Goal: Task Accomplishment & Management: Manage account settings

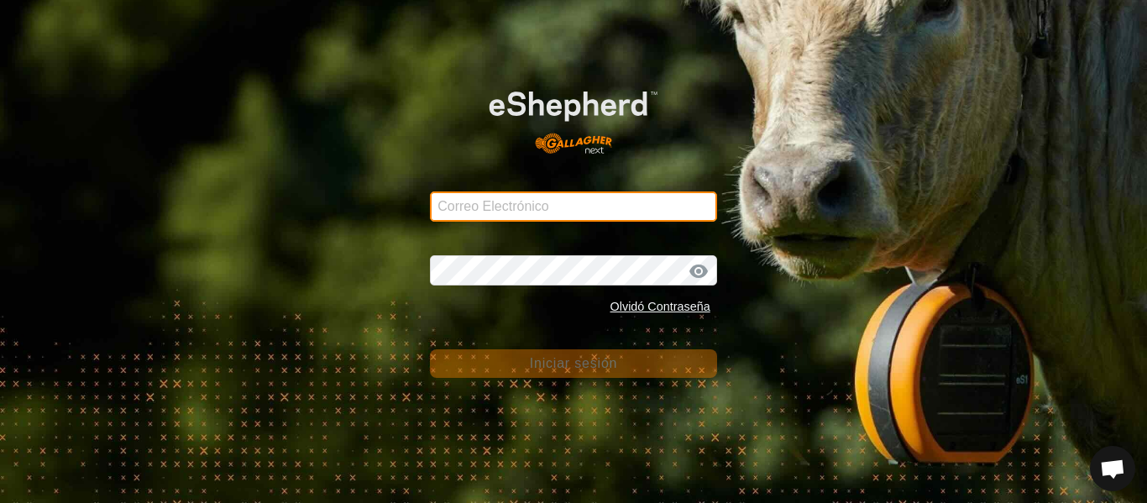
type input "josep-farre@correoganadero.es"
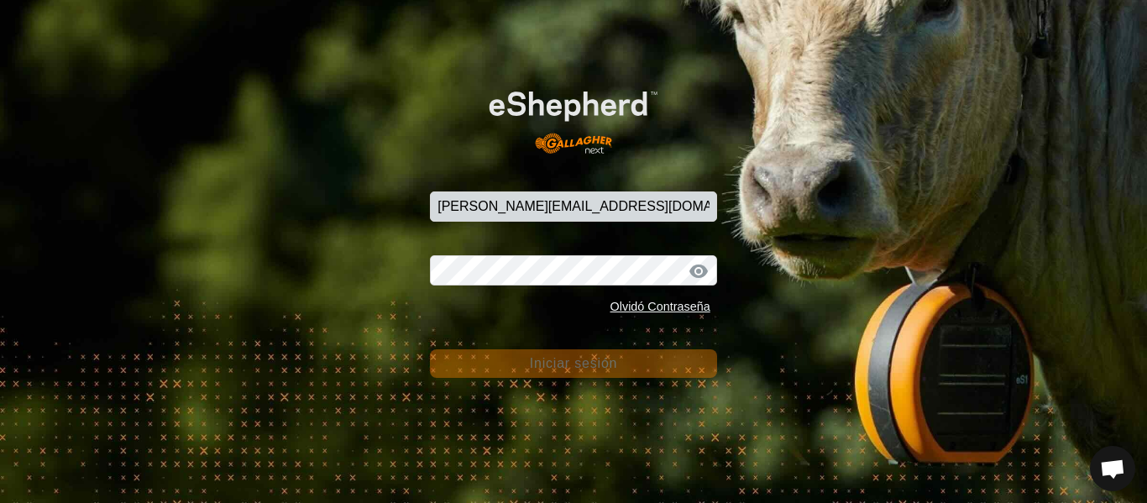
click at [526, 364] on button "Iniciar sesión" at bounding box center [573, 363] width 287 height 29
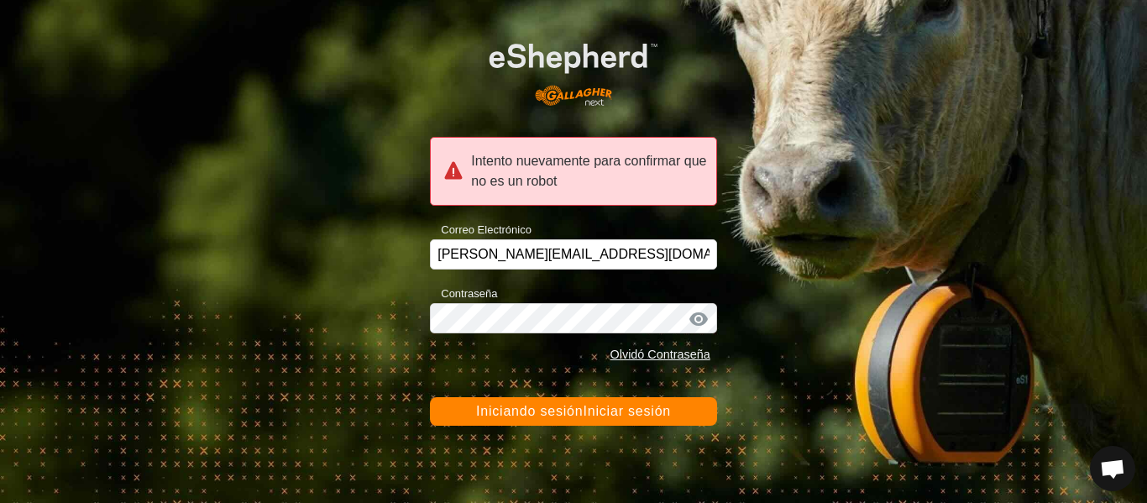
click at [572, 407] on font "Iniciando sesión" at bounding box center [529, 411] width 107 height 14
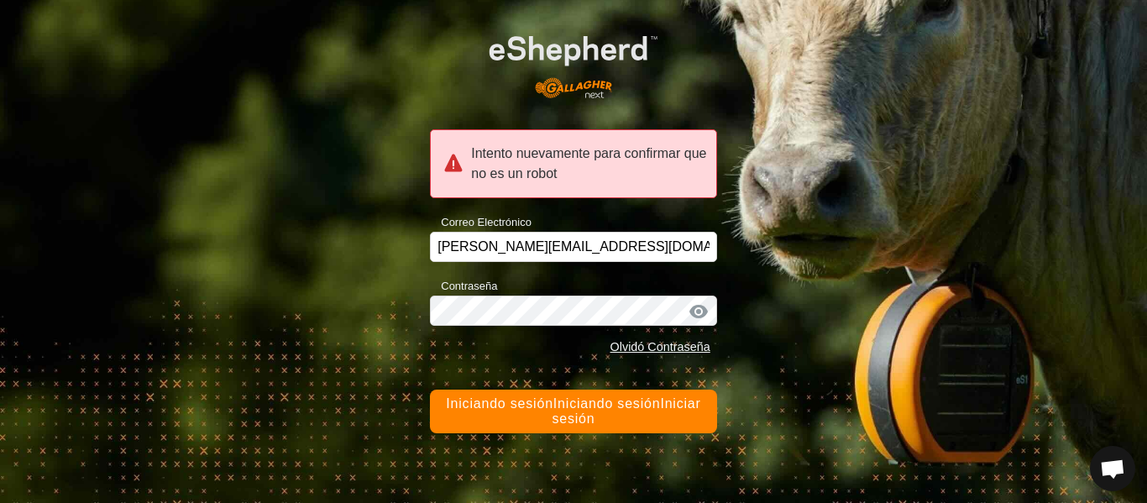
click at [541, 409] on font "Iniciando sesión" at bounding box center [499, 403] width 107 height 14
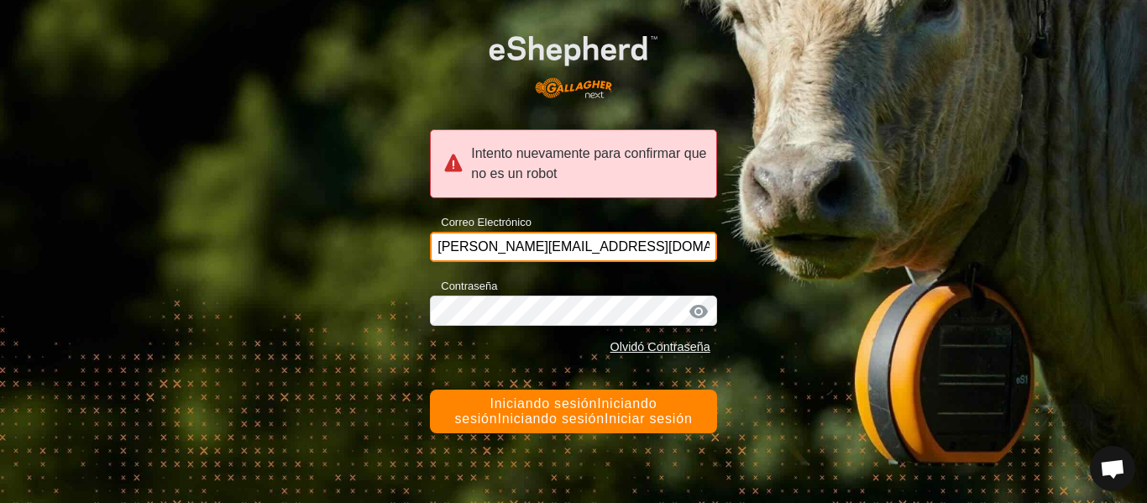
click at [634, 249] on input "josep-farre@correoganadero.es" at bounding box center [573, 247] width 287 height 30
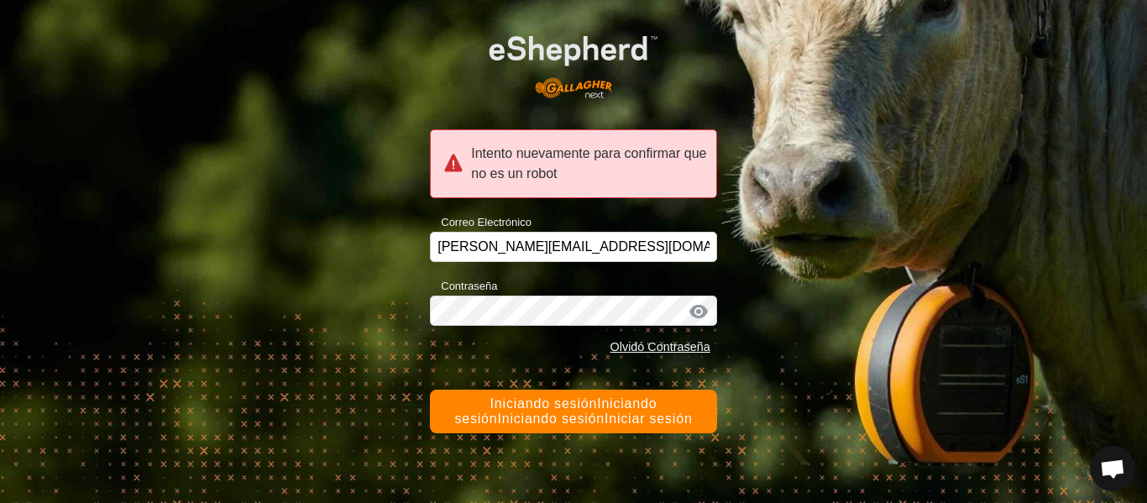
click at [740, 373] on div "Intento nuevamente para confirmar que no es un robot Correo Electrónico josep-f…" at bounding box center [573, 251] width 1147 height 503
click at [573, 416] on font "Iniciando sesión" at bounding box center [550, 418] width 107 height 14
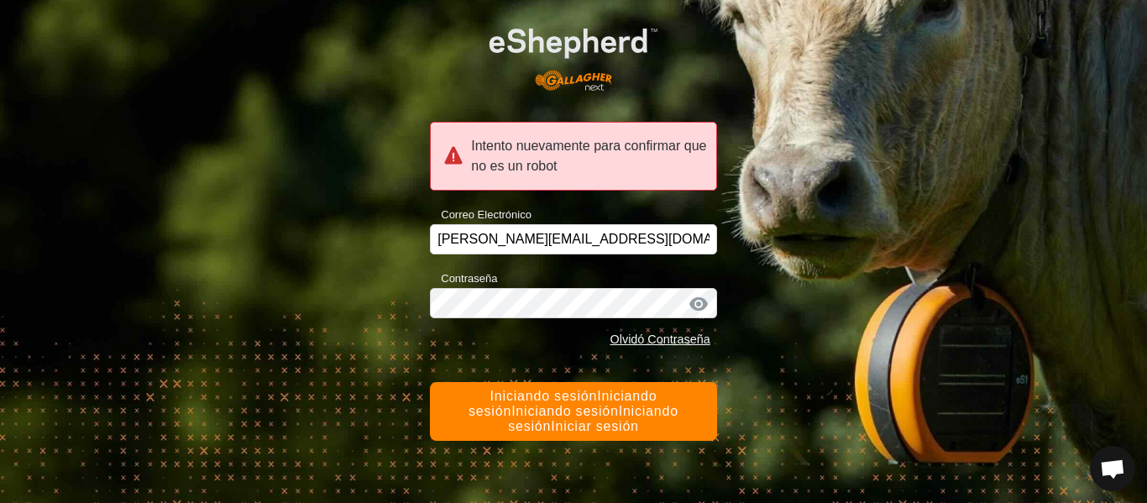
click at [536, 393] on font "Iniciando sesión" at bounding box center [543, 396] width 107 height 14
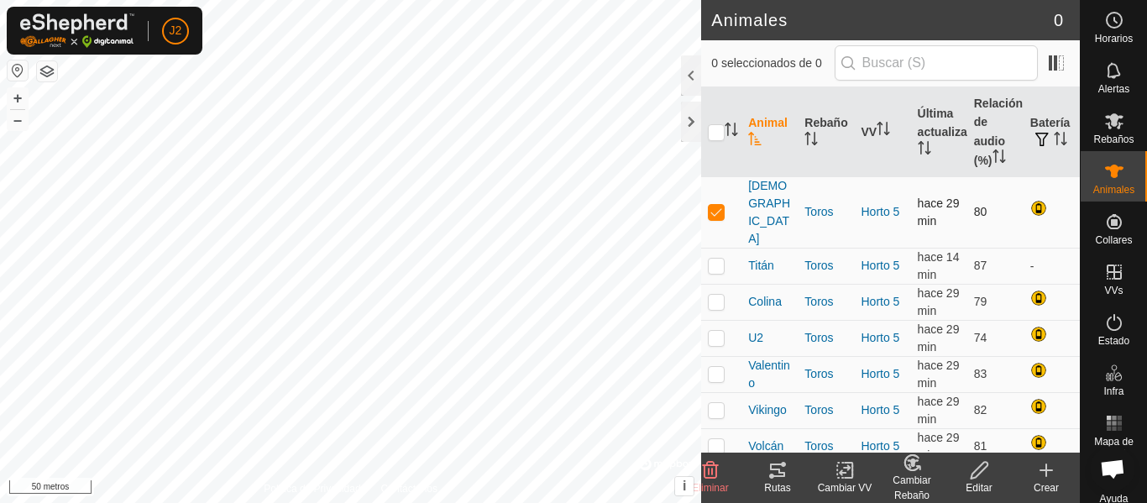
click at [717, 205] on p-checkbox at bounding box center [716, 211] width 17 height 13
checkbox input "false"
click at [719, 259] on p-checkbox at bounding box center [716, 265] width 17 height 13
click at [1033, 259] on font "-" at bounding box center [1032, 265] width 4 height 13
click at [720, 259] on p-checkbox at bounding box center [716, 265] width 17 height 13
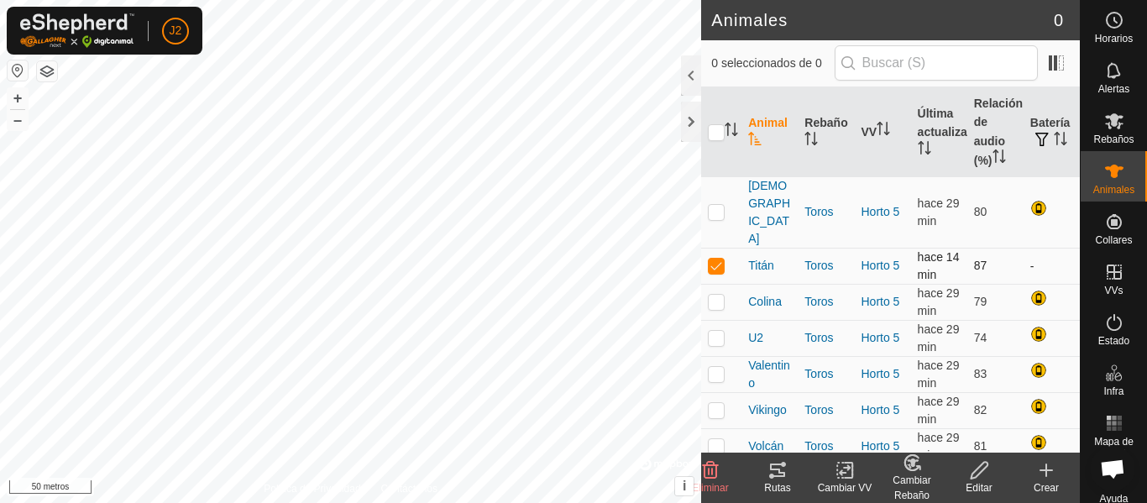
checkbox input "false"
click at [684, 128] on div at bounding box center [691, 122] width 20 height 40
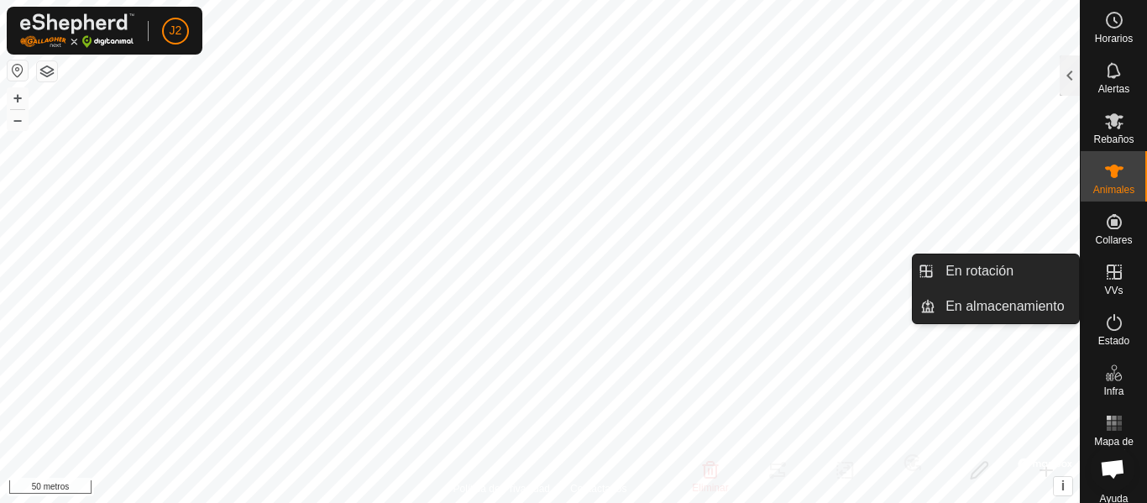
click at [1107, 275] on icon at bounding box center [1114, 271] width 15 height 15
click at [1000, 267] on link "En rotación" at bounding box center [1007, 271] width 144 height 34
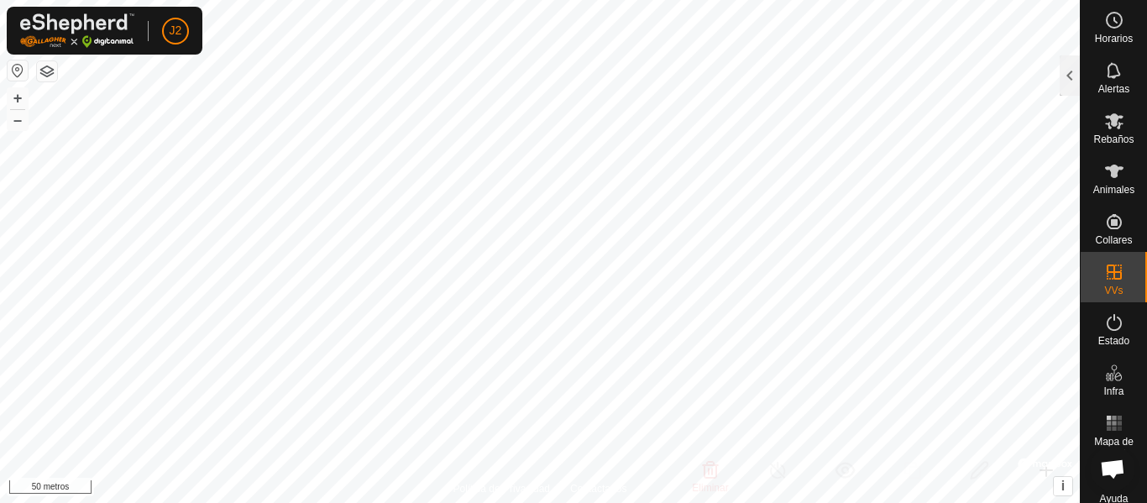
drag, startPoint x: 1063, startPoint y: 86, endPoint x: 1049, endPoint y: 102, distance: 21.4
click at [1063, 86] on div at bounding box center [1070, 75] width 20 height 40
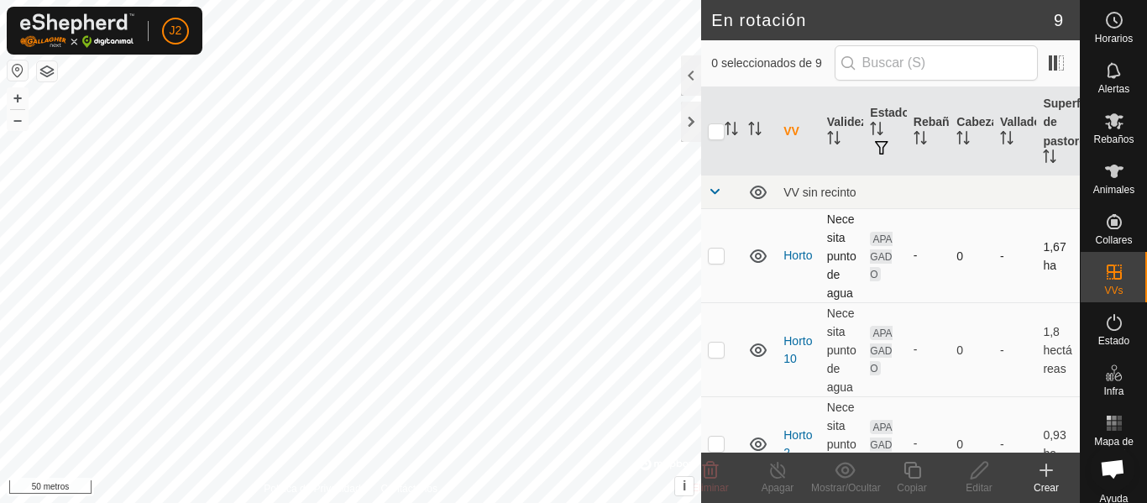
checkbox input "true"
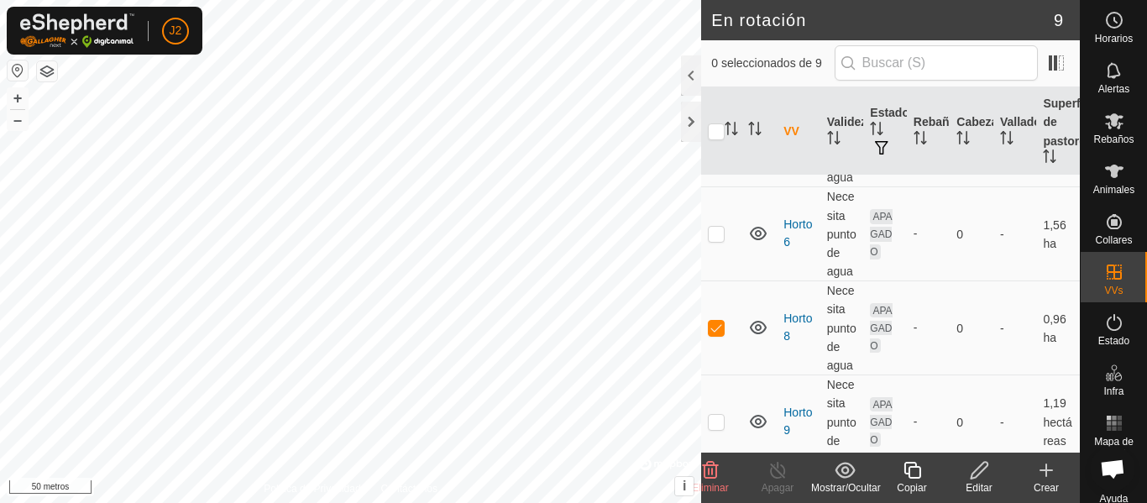
scroll to position [588, 0]
click at [984, 478] on icon at bounding box center [979, 470] width 21 height 20
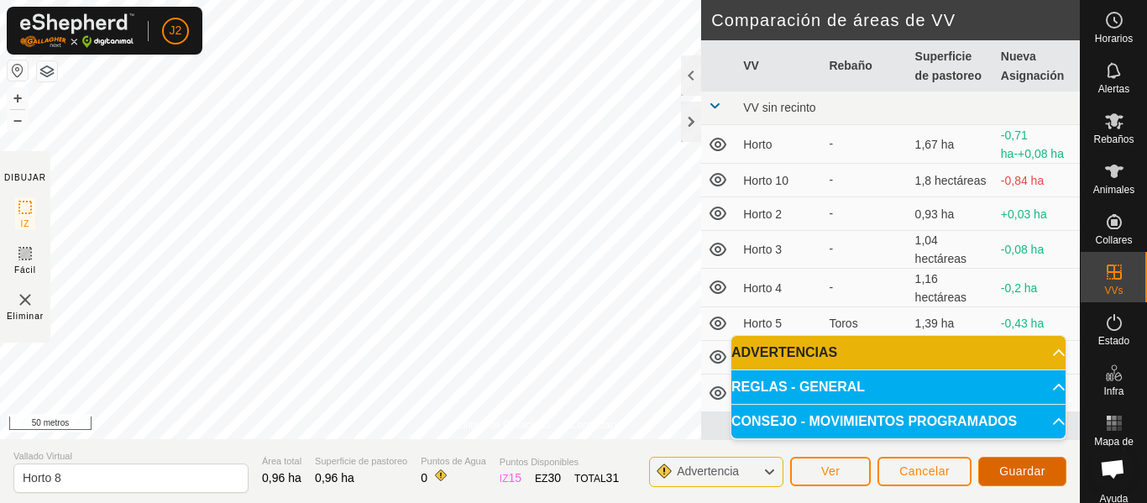
click at [1027, 469] on font "Guardar" at bounding box center [1022, 470] width 46 height 13
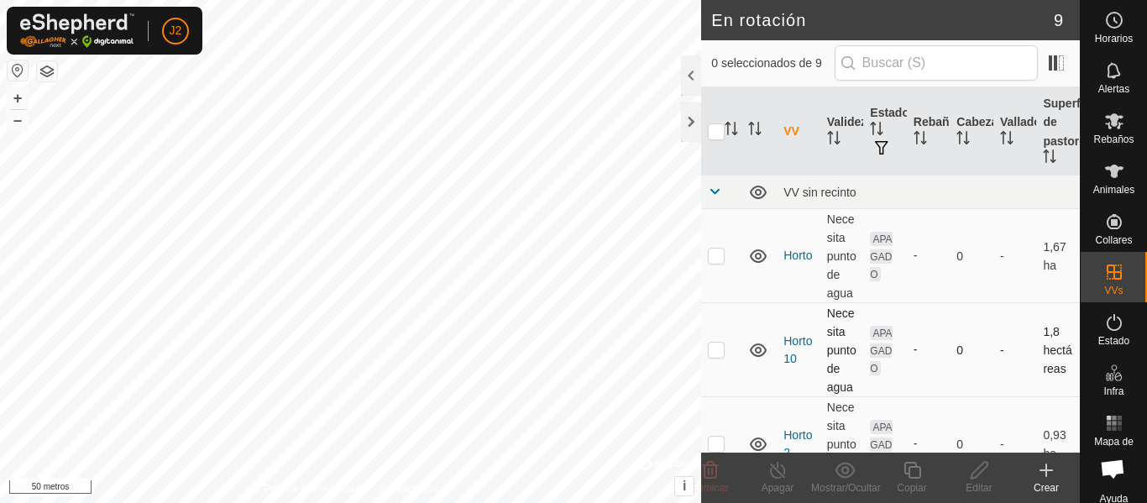
checkbox input "true"
click at [980, 469] on icon at bounding box center [979, 470] width 21 height 20
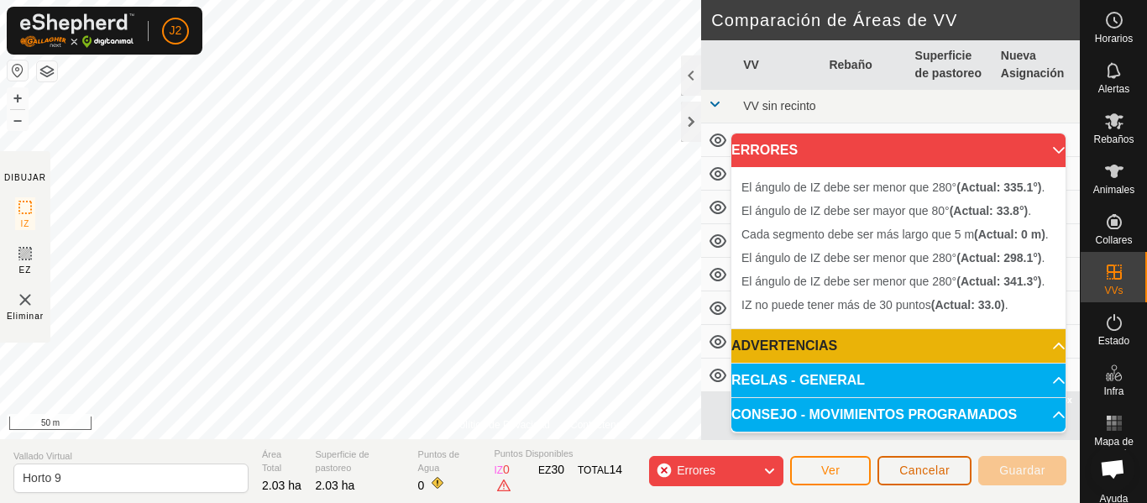
click at [933, 473] on span "Cancelar" at bounding box center [924, 469] width 50 height 13
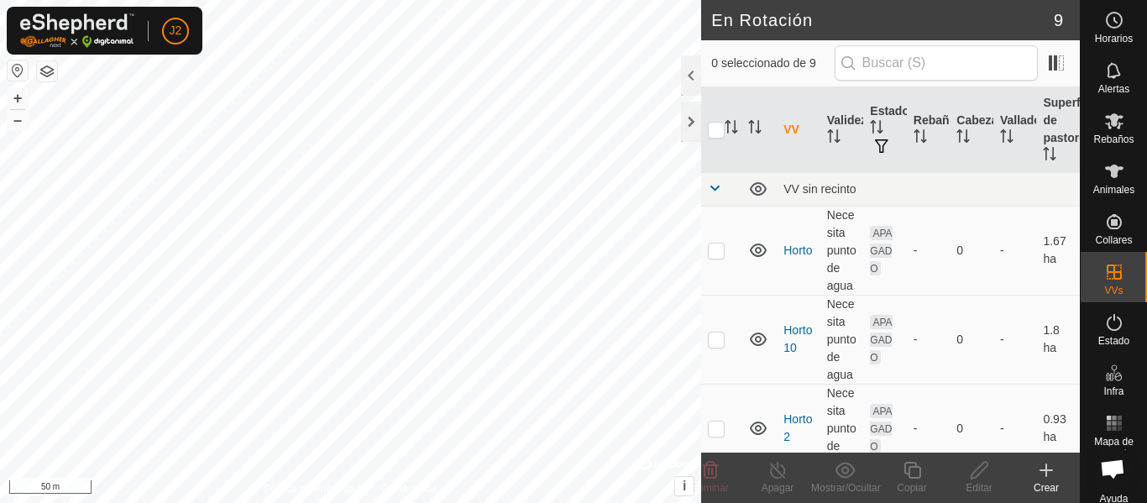
checkbox input "true"
click at [980, 470] on icon at bounding box center [979, 470] width 21 height 20
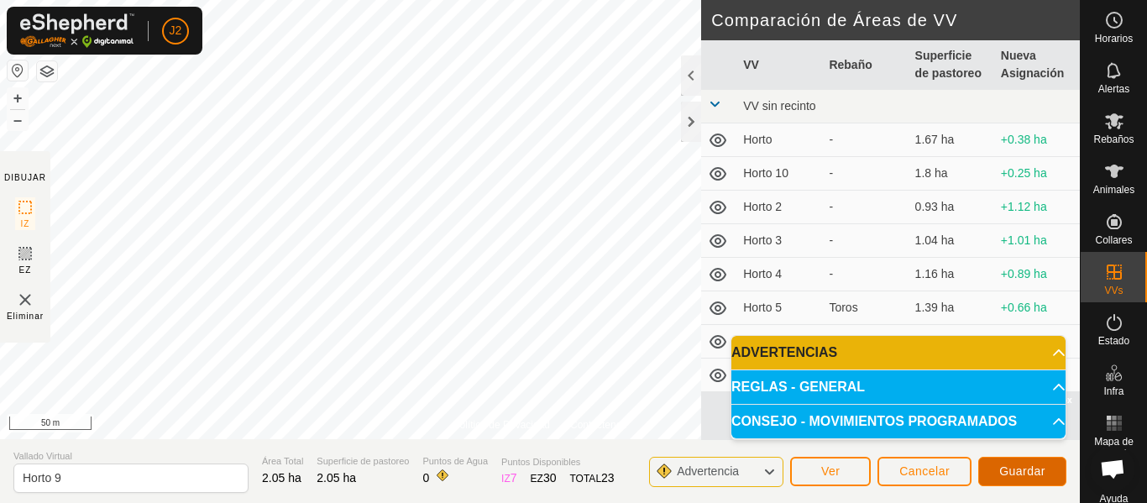
click at [1026, 468] on span "Guardar" at bounding box center [1022, 470] width 46 height 13
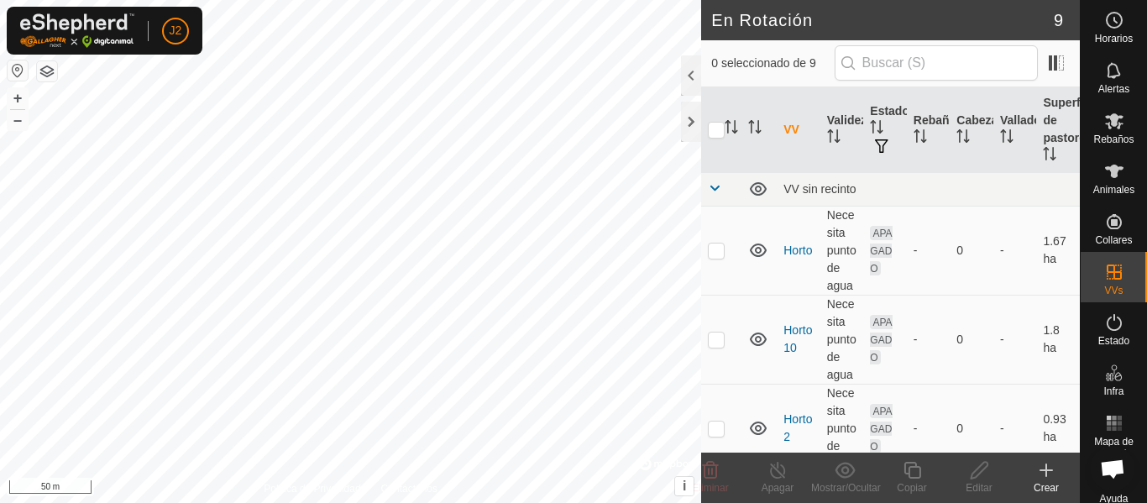
checkbox input "true"
click at [983, 475] on icon at bounding box center [979, 470] width 21 height 20
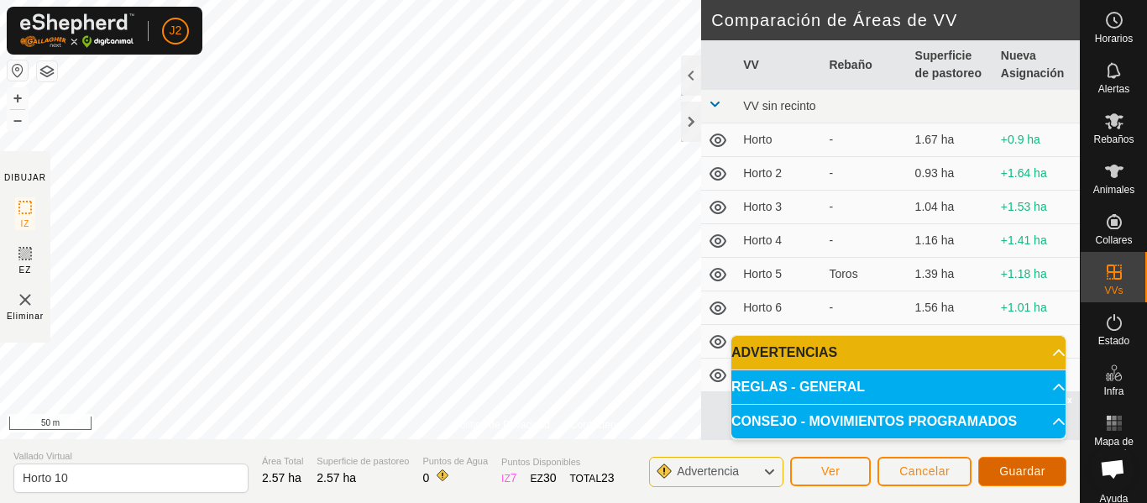
click at [1007, 472] on span "Guardar" at bounding box center [1022, 470] width 46 height 13
